Goal: Transaction & Acquisition: Subscribe to service/newsletter

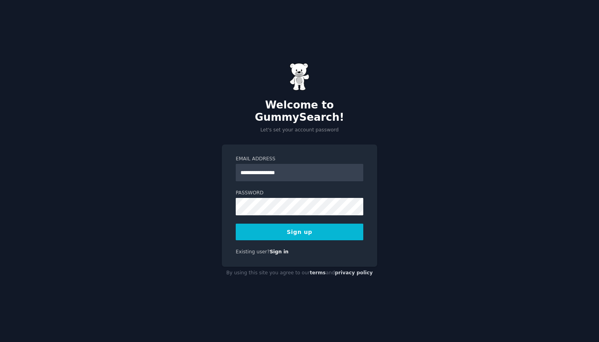
type input "**********"
click at [428, 219] on div "**********" at bounding box center [299, 171] width 599 height 342
click at [352, 225] on button "Sign up" at bounding box center [300, 232] width 128 height 17
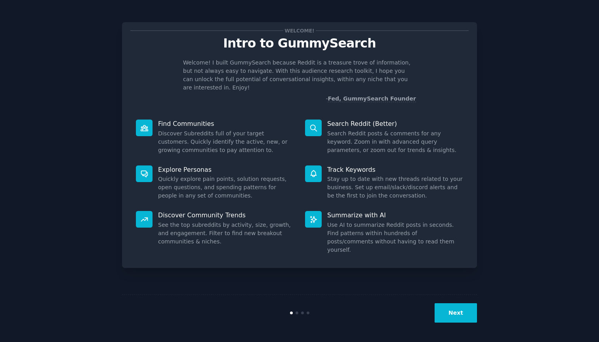
click at [451, 315] on button "Next" at bounding box center [455, 312] width 42 height 19
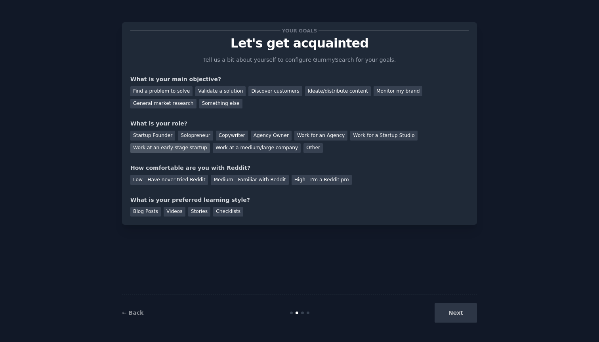
click at [162, 147] on div "Work at an early stage startup" at bounding box center [170, 148] width 80 height 10
click at [219, 209] on div "Checklists" at bounding box center [228, 212] width 30 height 10
click at [155, 210] on div "Blog Posts" at bounding box center [145, 212] width 30 height 10
click at [174, 106] on div "General market research" at bounding box center [163, 104] width 66 height 10
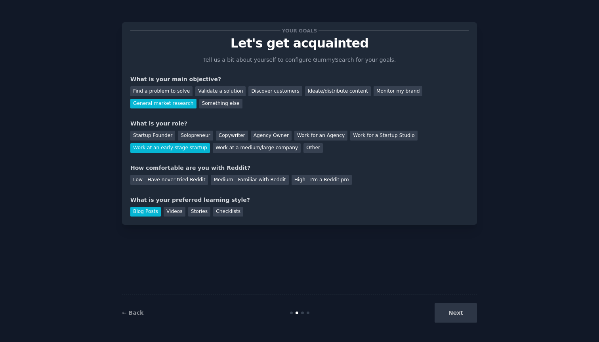
click at [451, 314] on div "Next" at bounding box center [417, 312] width 118 height 19
click at [319, 229] on div "Your goals Let's get acquainted Tell us a bit about yourself to configure Gummy…" at bounding box center [299, 171] width 355 height 320
click at [251, 181] on div "Medium - Familiar with Reddit" at bounding box center [250, 180] width 78 height 10
click at [446, 311] on button "Next" at bounding box center [455, 312] width 42 height 19
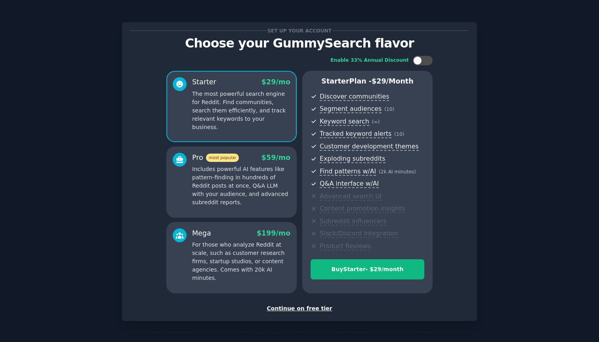
click at [200, 165] on p "Includes powerful AI features like pattern-finding in hundreds of Reddit posts …" at bounding box center [241, 186] width 98 height 42
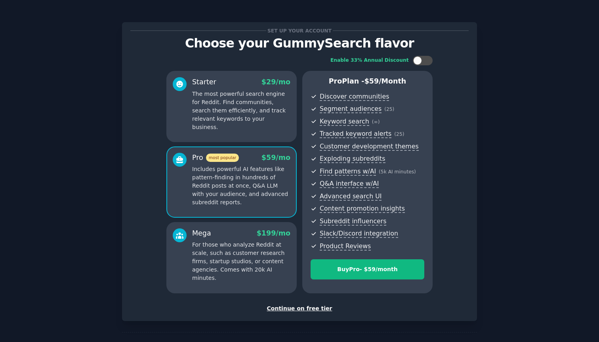
click at [314, 307] on div "Continue on free tier" at bounding box center [299, 309] width 338 height 8
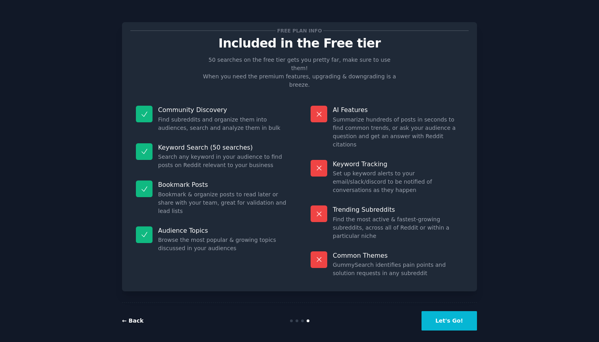
click at [132, 318] on link "← Back" at bounding box center [132, 321] width 21 height 6
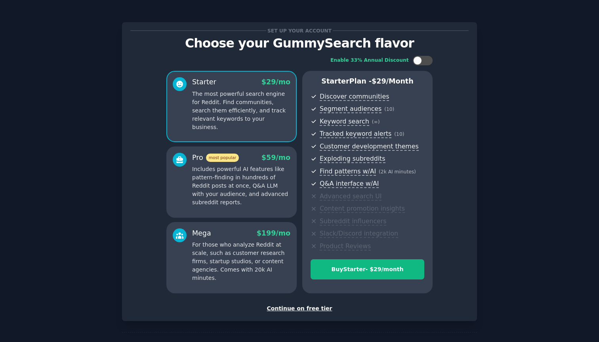
click at [238, 175] on p "Includes powerful AI features like pattern-finding in hundreds of Reddit posts …" at bounding box center [241, 186] width 98 height 42
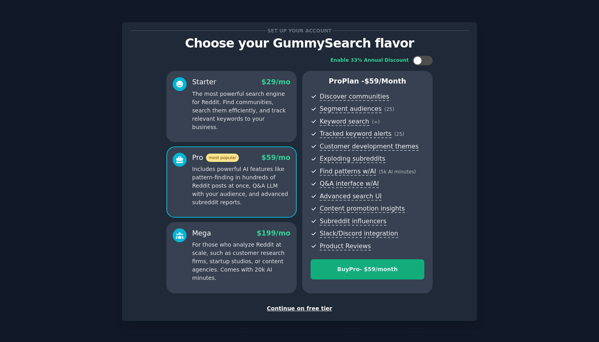
click at [341, 267] on div "Buy Pro - $ 59 /month" at bounding box center [367, 269] width 113 height 8
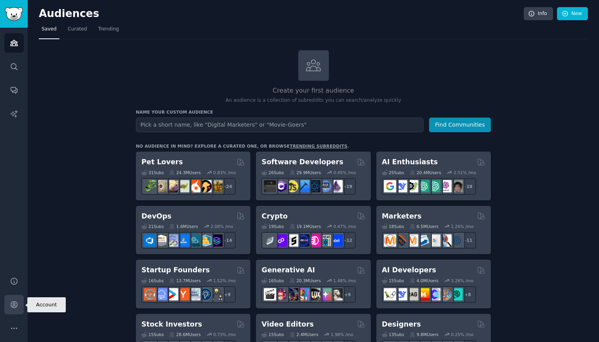
click at [12, 305] on icon "Sidebar" at bounding box center [14, 305] width 8 height 8
